Goal: Task Accomplishment & Management: Use online tool/utility

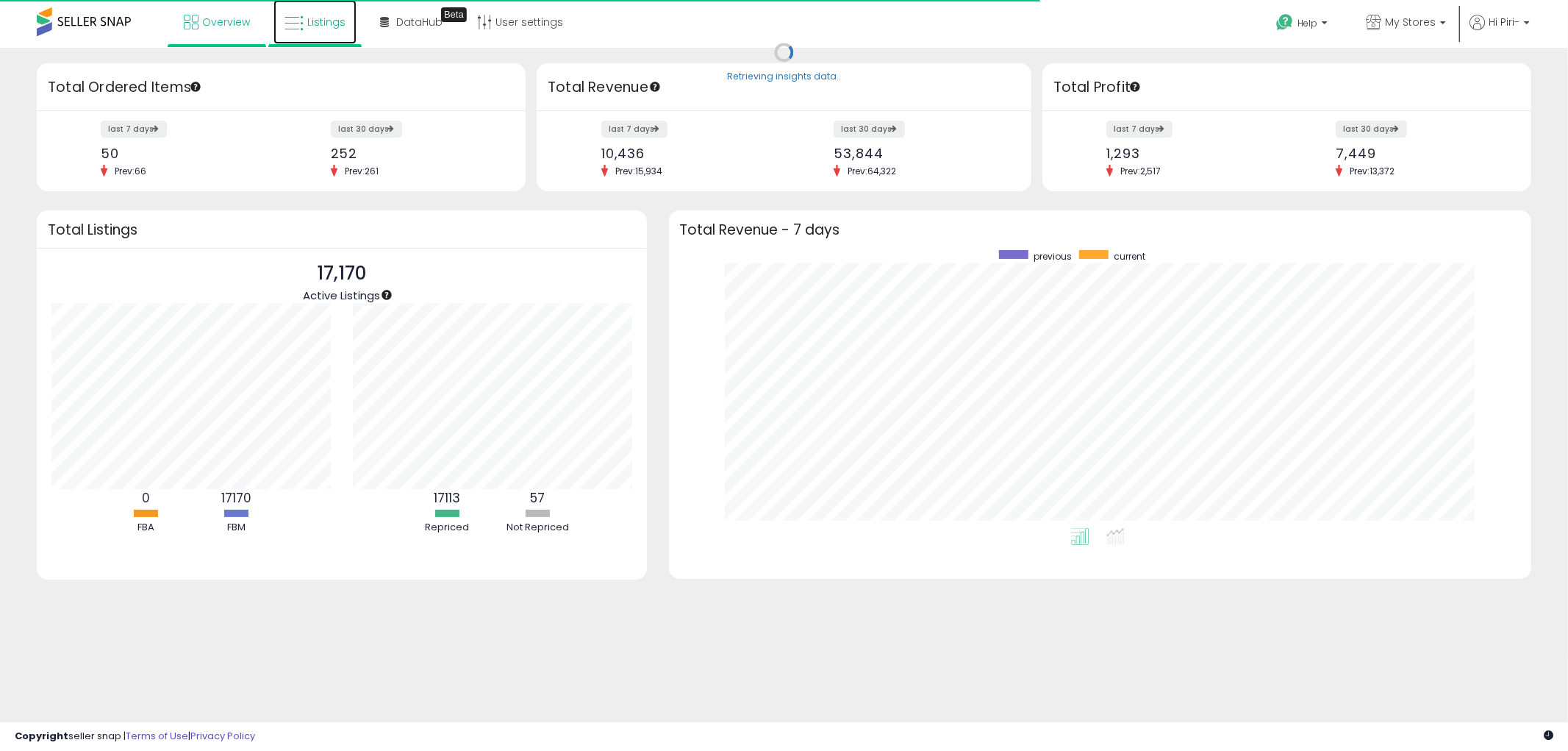
scroll to position [277, 834]
click at [305, 33] on link "Listings" at bounding box center [315, 22] width 83 height 44
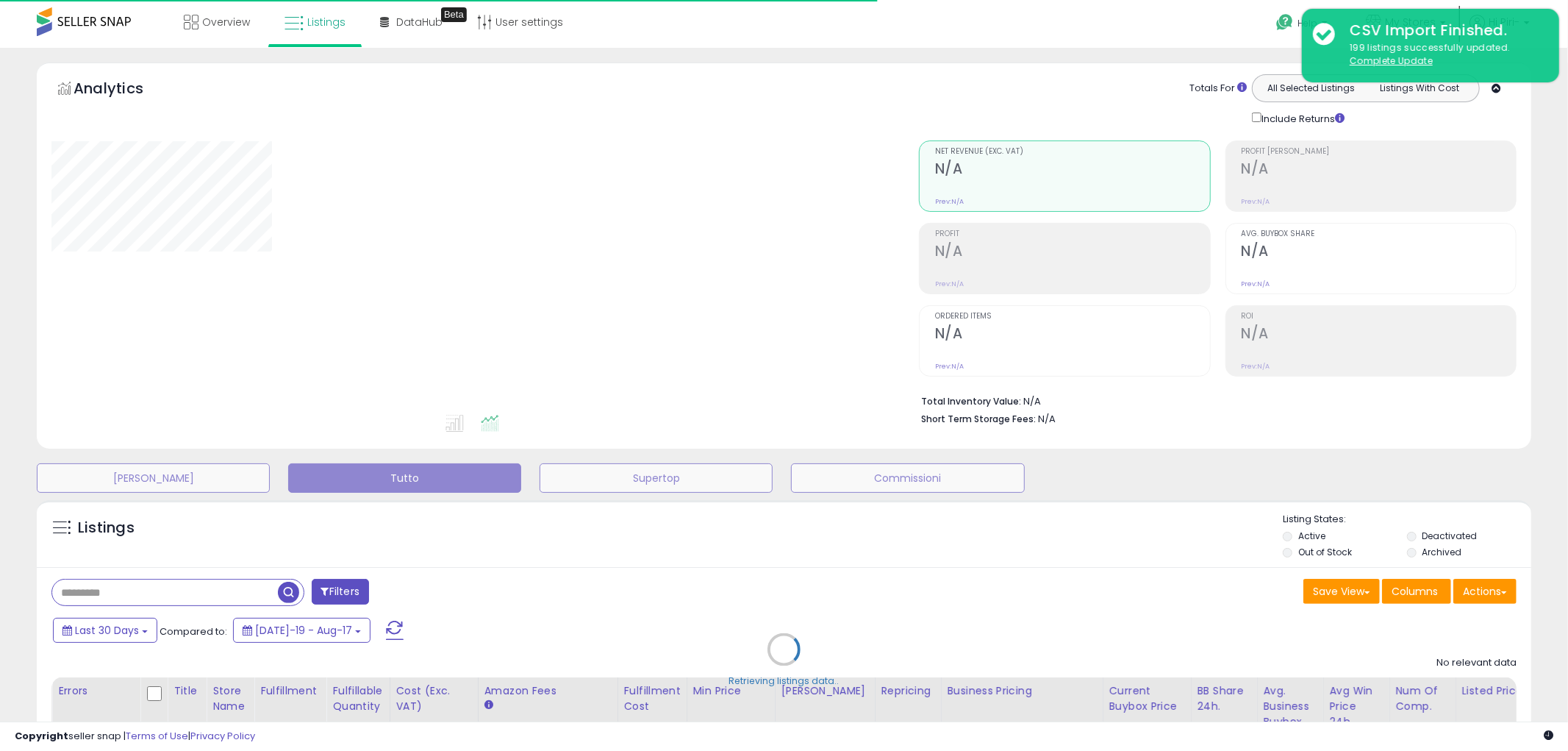
click at [1505, 596] on div "Retrieving listings data.." at bounding box center [783, 661] width 1516 height 336
click at [1496, 585] on div "Retrieving listings data.." at bounding box center [783, 661] width 1516 height 336
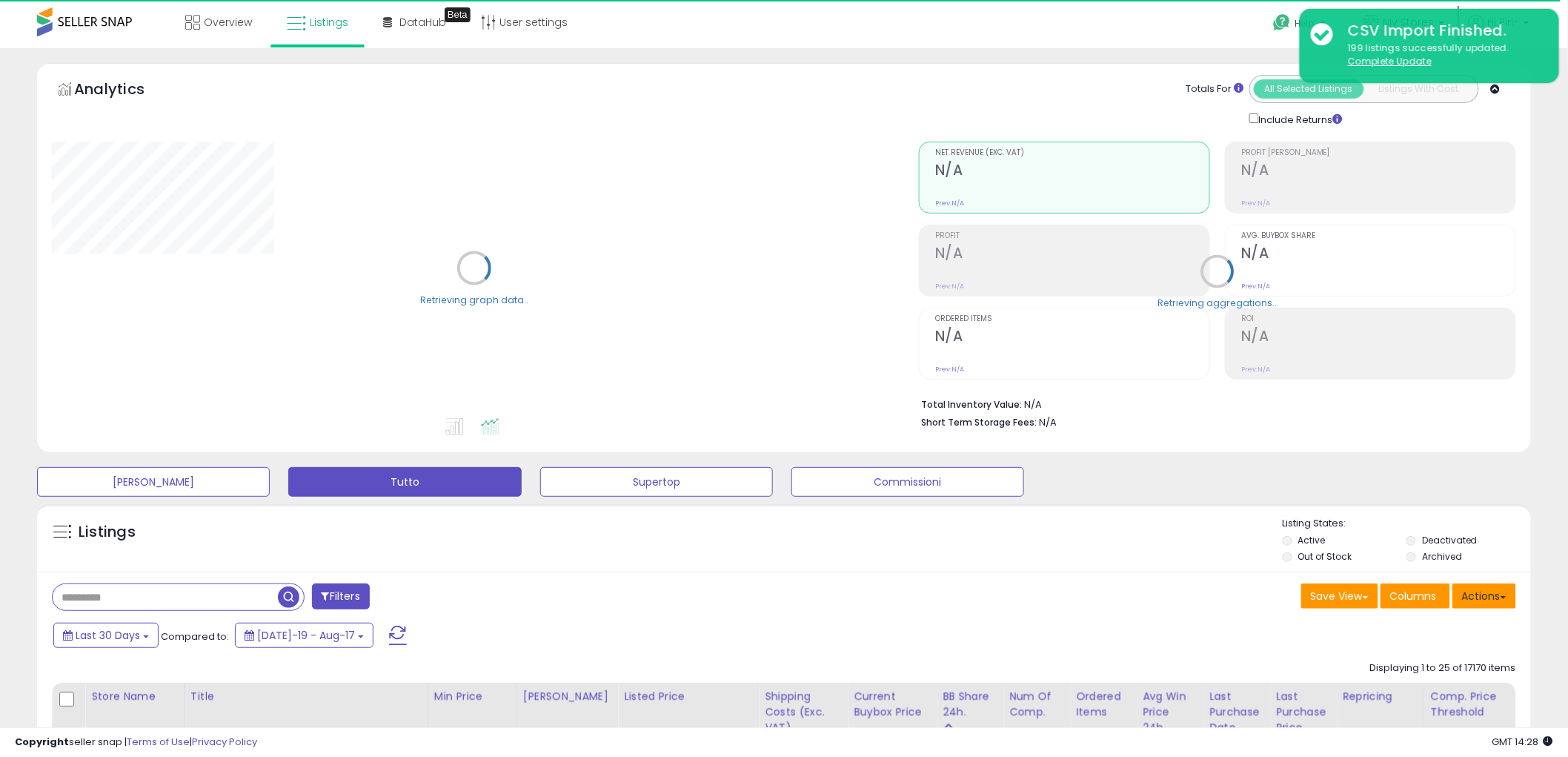
click at [1505, 588] on button "Actions" at bounding box center [1484, 596] width 64 height 26
click at [1505, 596] on span at bounding box center [1503, 597] width 6 height 3
click at [1470, 589] on button "Actions" at bounding box center [1484, 596] width 64 height 26
click at [1397, 621] on link "Import" at bounding box center [1424, 627] width 162 height 23
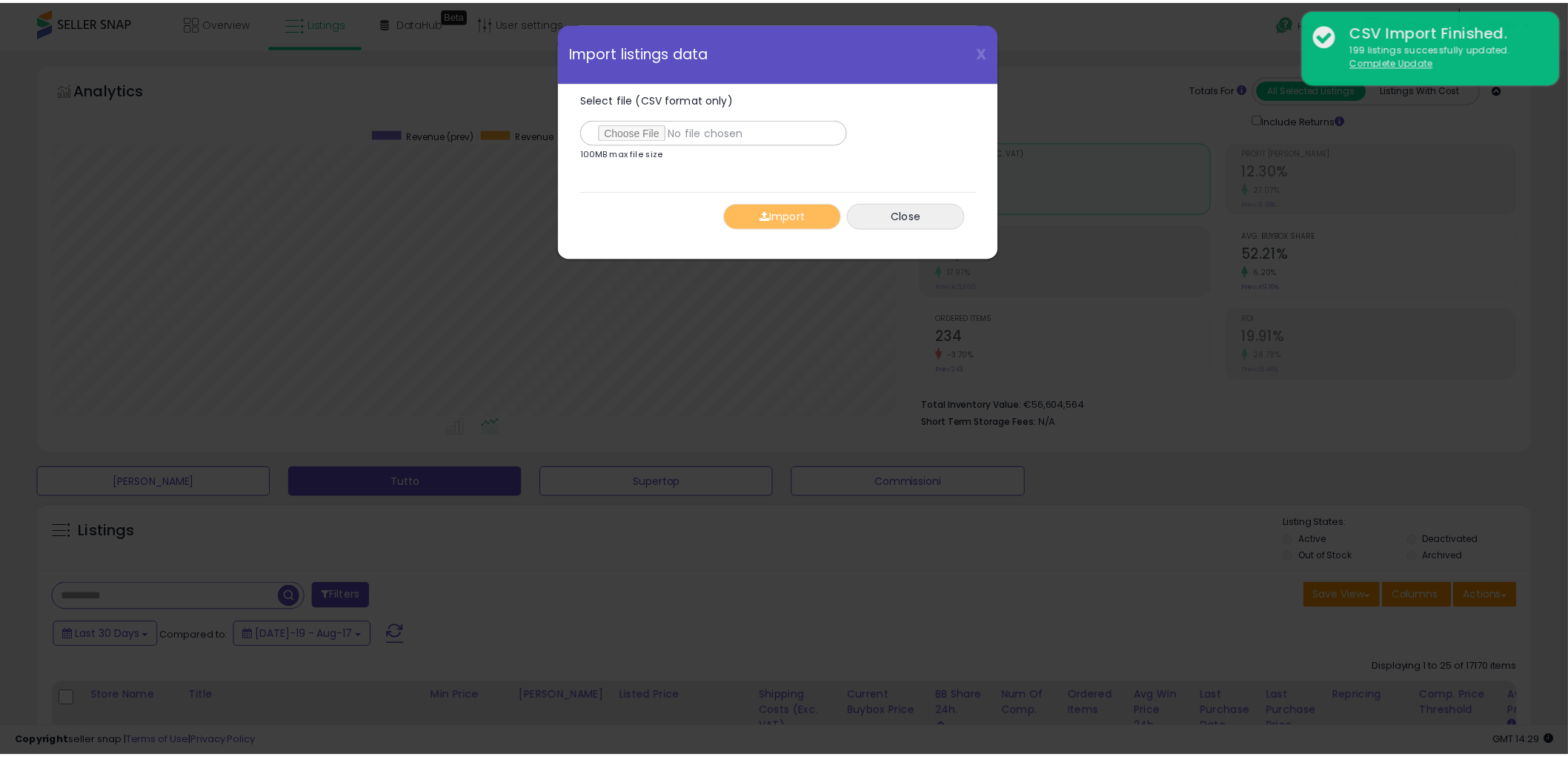
scroll to position [304, 875]
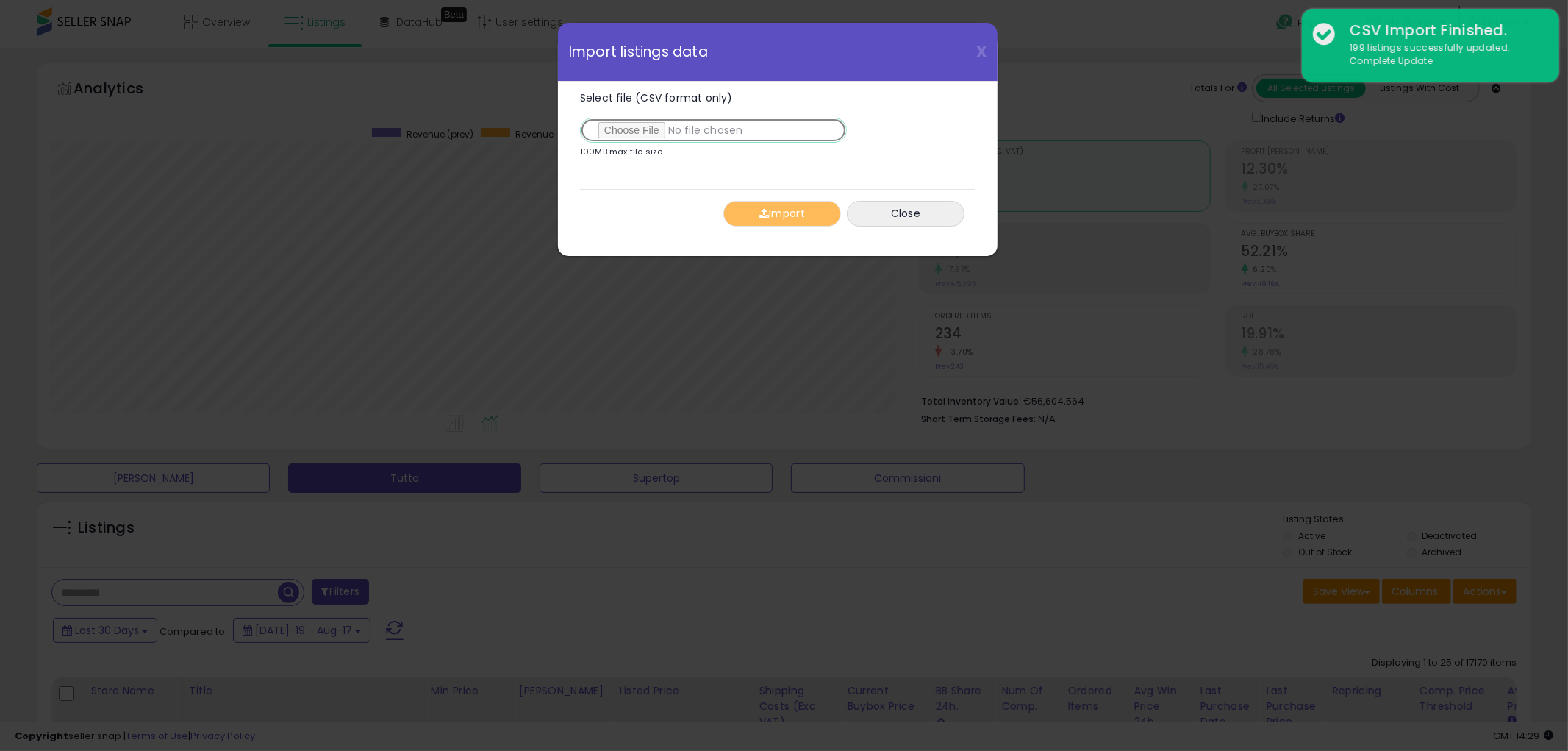
click at [641, 127] on input "Select file (CSV format only)" at bounding box center [713, 130] width 267 height 25
type input "**********"
click at [776, 214] on button "Import" at bounding box center [782, 214] width 118 height 25
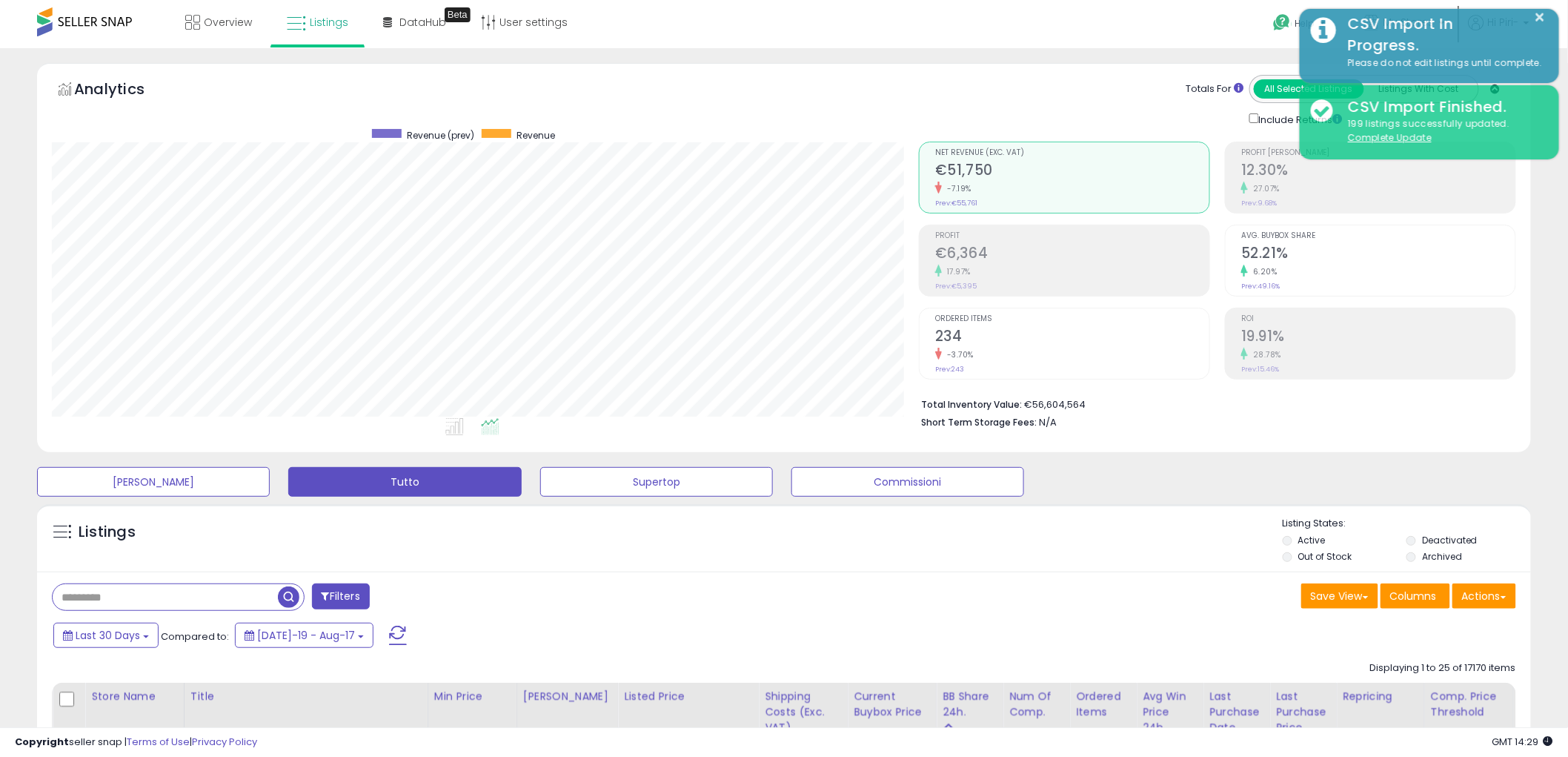
scroll to position [741022, 740116]
